Goal: Information Seeking & Learning: Learn about a topic

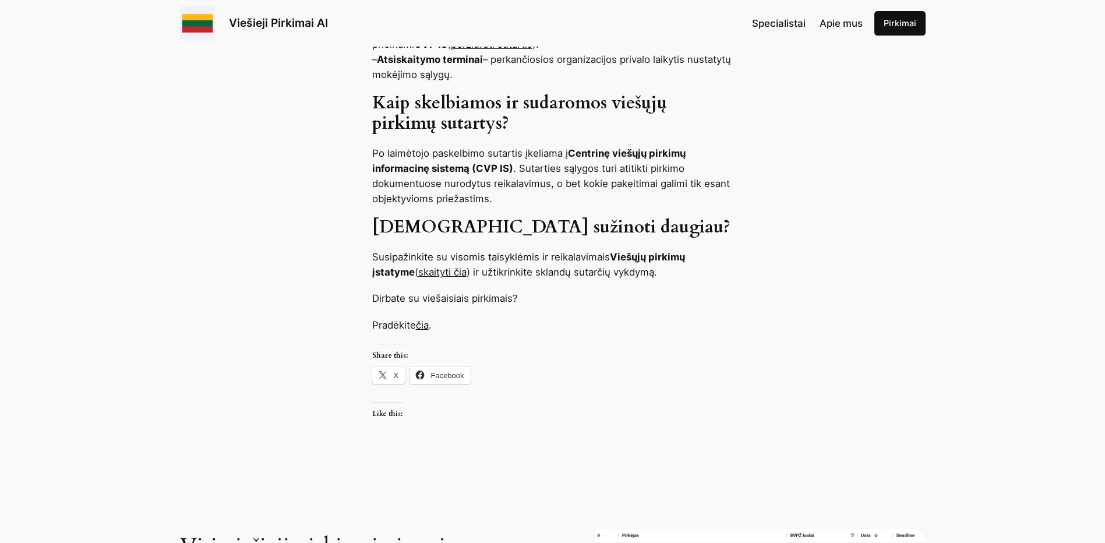
scroll to position [932, 0]
click at [418, 273] on link "skaityti čia" at bounding box center [442, 272] width 48 height 12
click at [418, 271] on link "skaityti čia" at bounding box center [442, 272] width 48 height 12
click at [429, 323] on link "čia" at bounding box center [422, 325] width 13 height 12
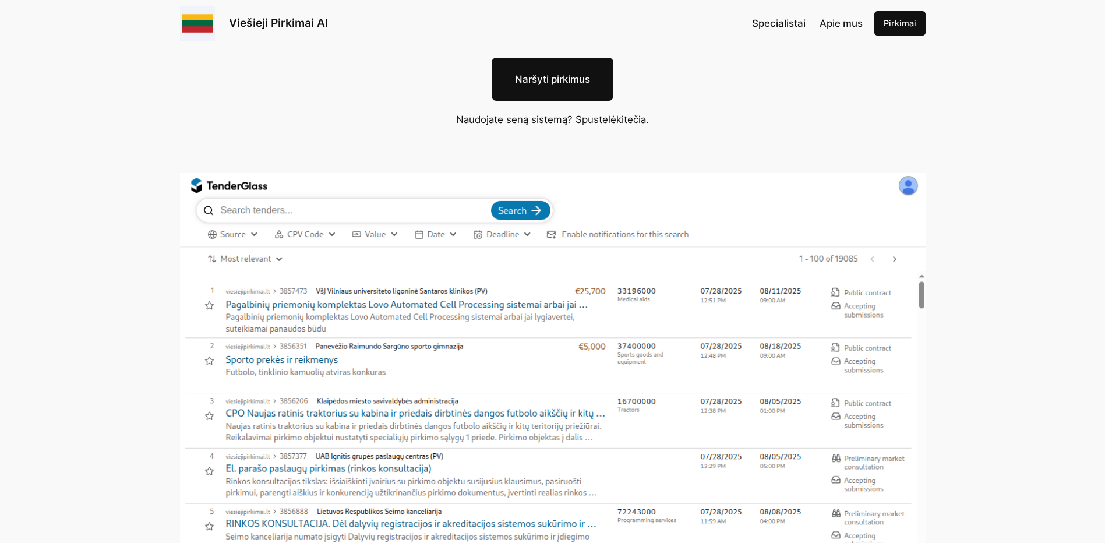
scroll to position [233, 0]
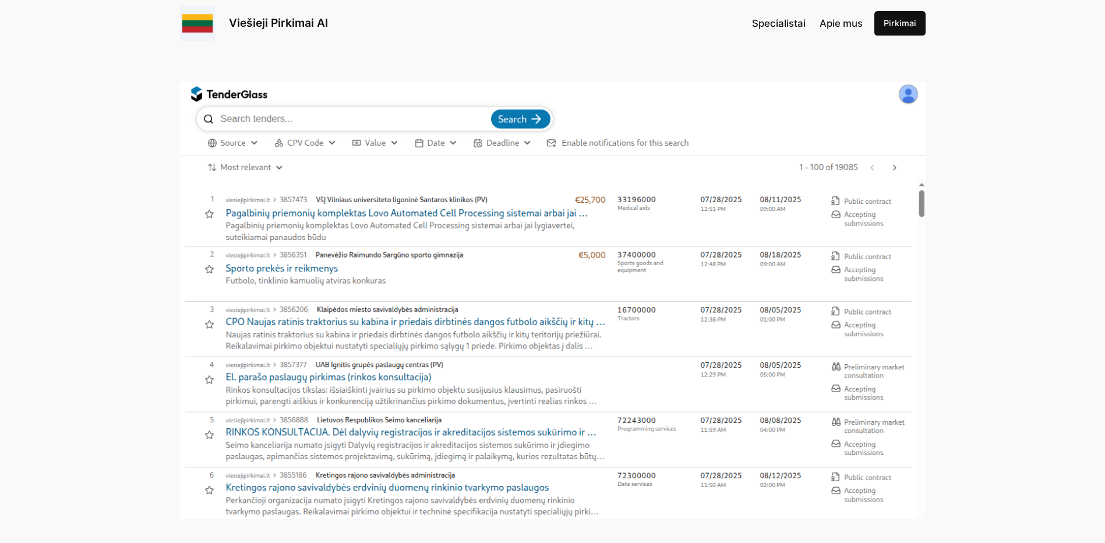
click at [303, 375] on img at bounding box center [553, 300] width 746 height 437
